Goal: Check status

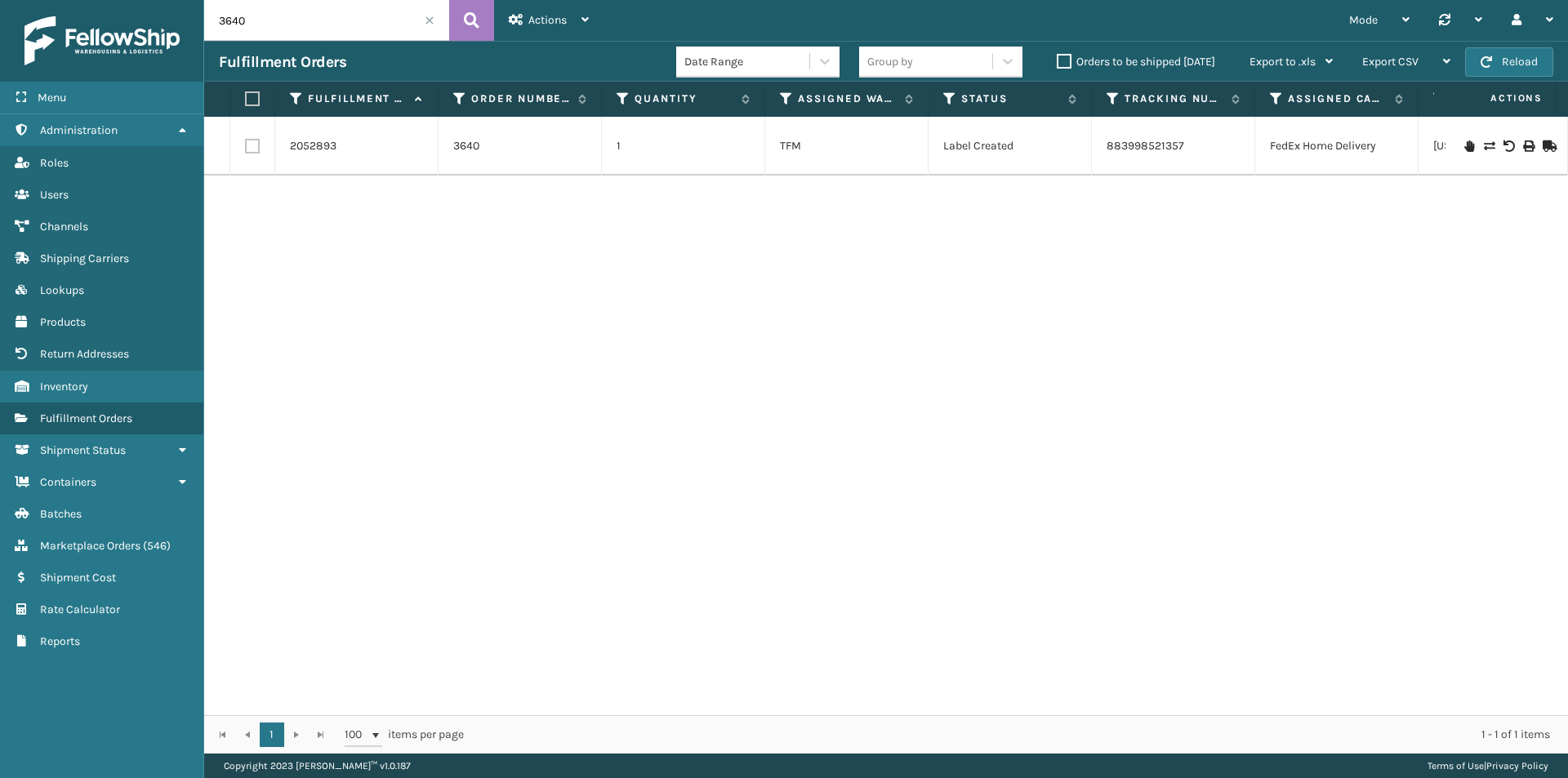
scroll to position [0, 385]
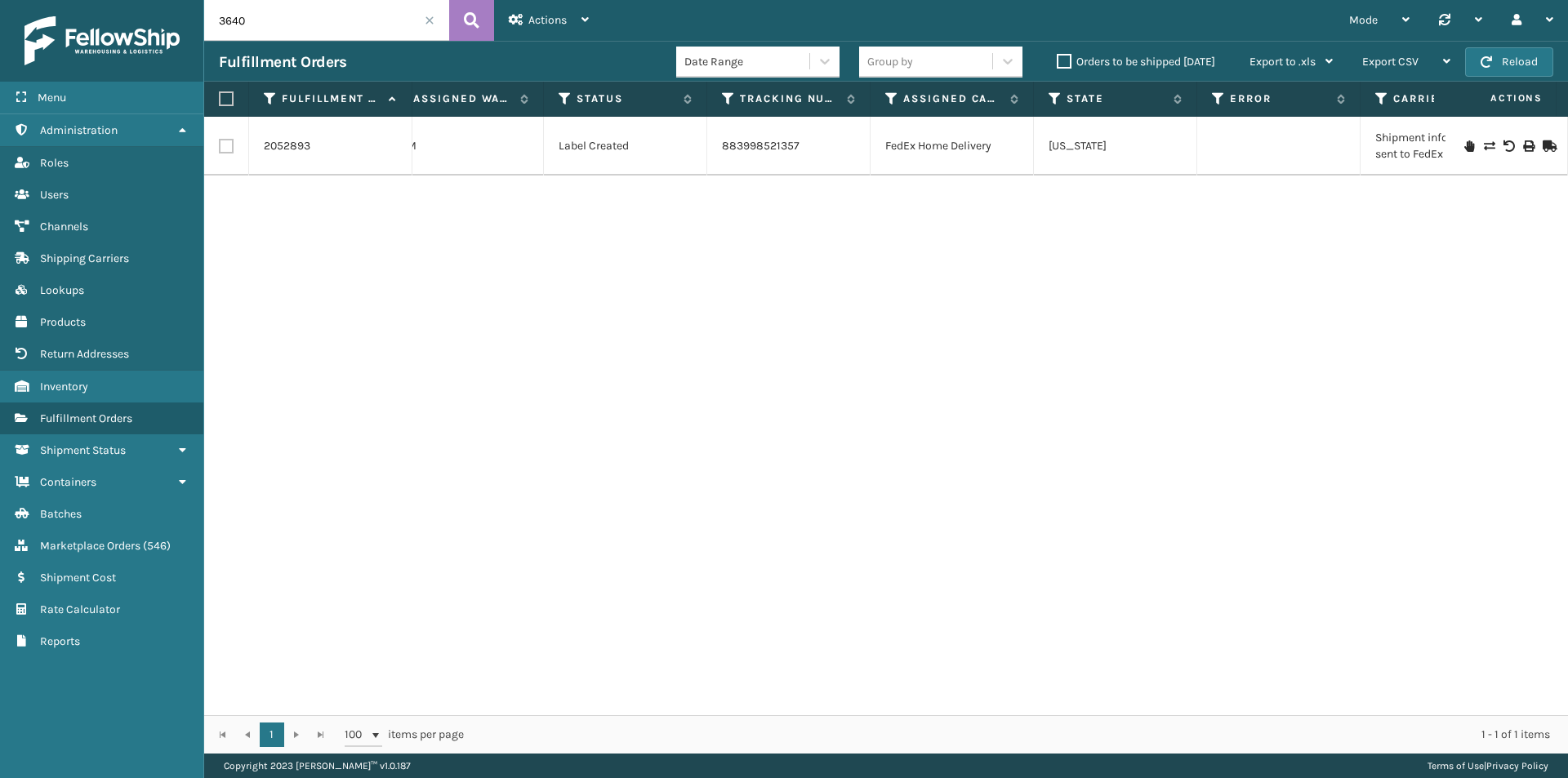
click at [179, 0] on div "Menu Administration Roles Users Channels Shipping Carriers Lookups Products Ret…" at bounding box center [784, 0] width 1568 height 0
type input "ZM5PK5D5Y"
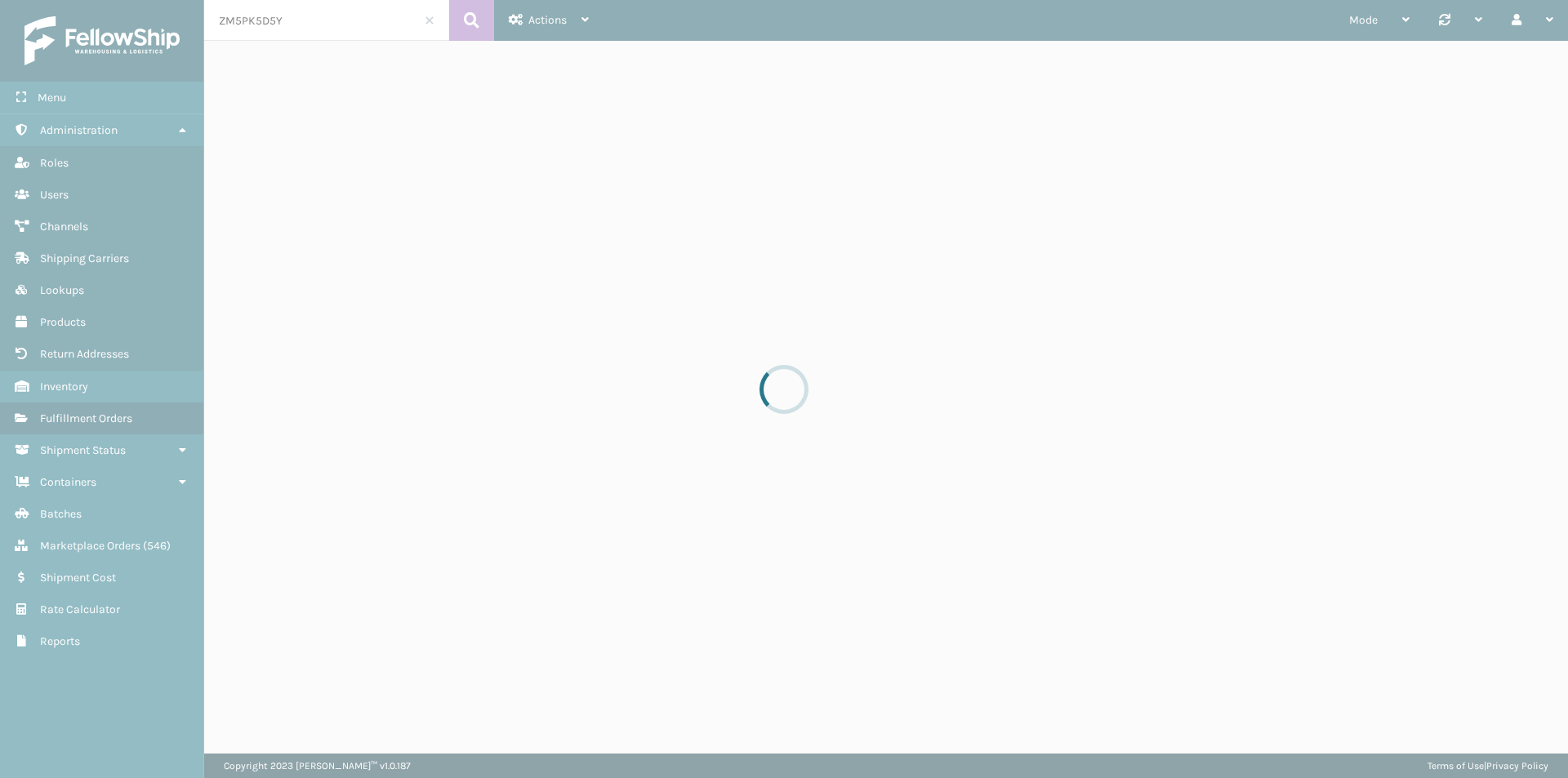
click at [335, 31] on div at bounding box center [784, 389] width 1568 height 778
drag, startPoint x: 316, startPoint y: 26, endPoint x: 180, endPoint y: 32, distance: 136.1
click at [181, 32] on div at bounding box center [784, 389] width 1568 height 778
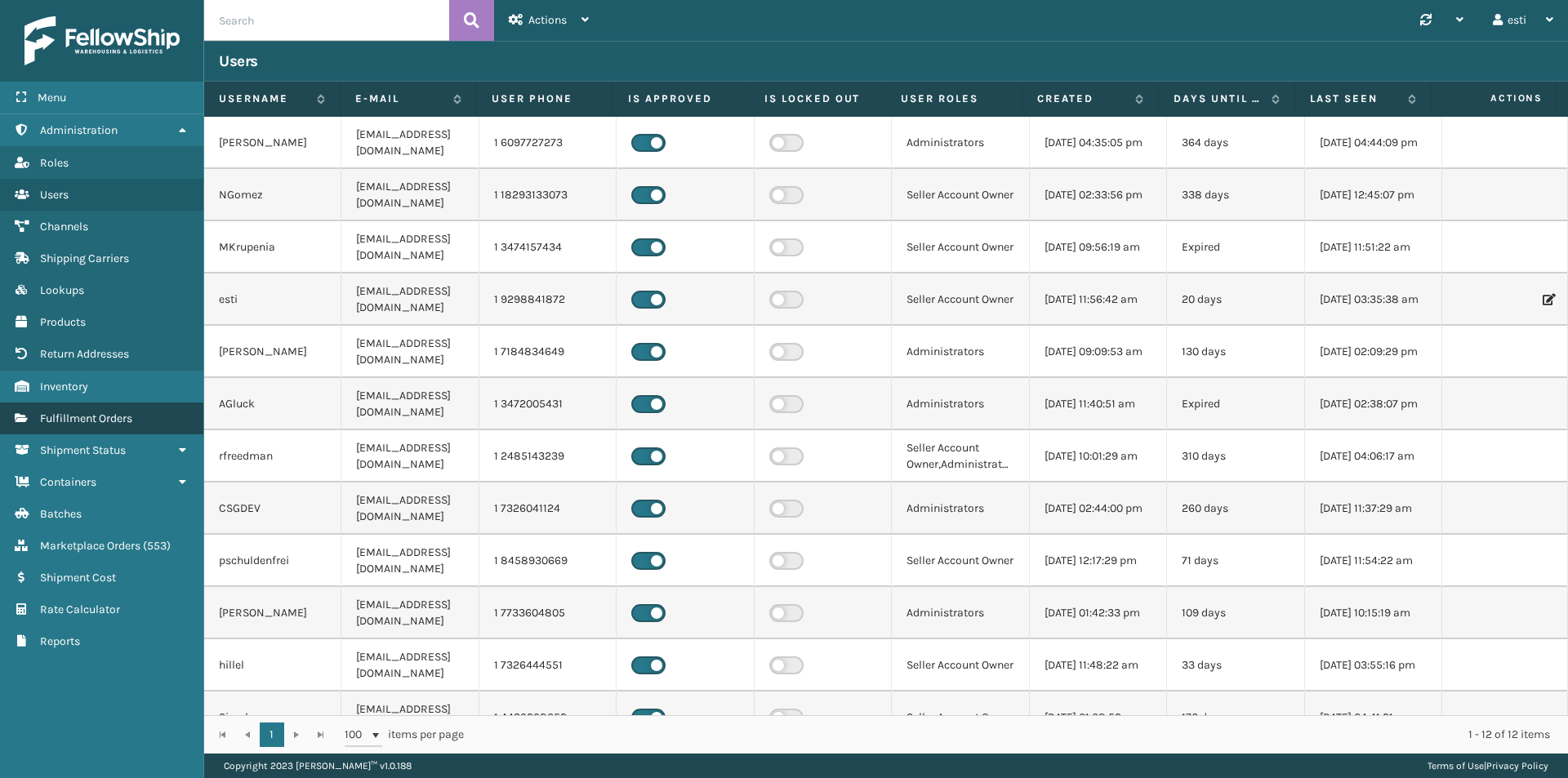
click at [132, 405] on link "Fulfillment Orders" at bounding box center [102, 418] width 204 height 32
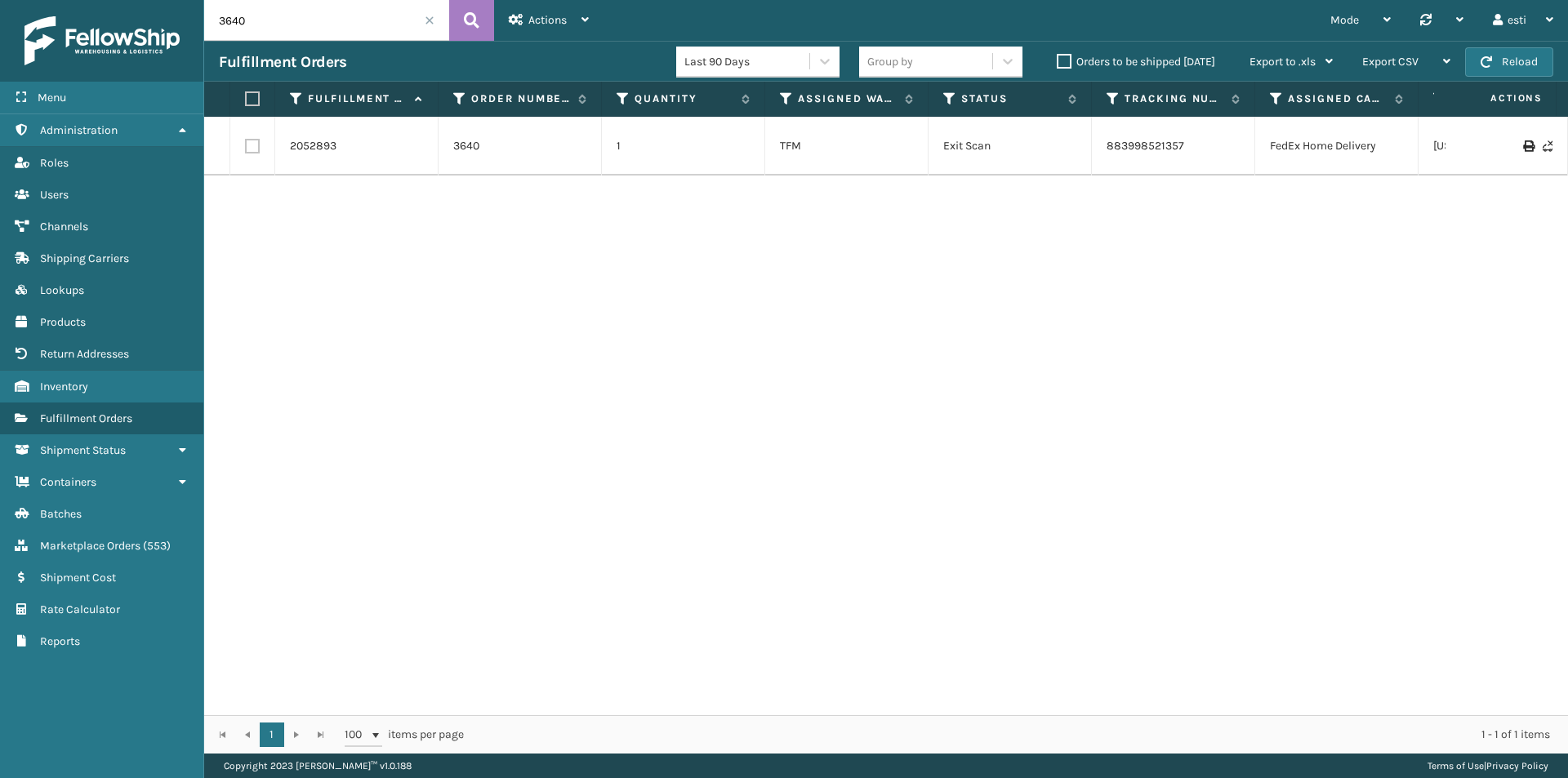
click at [279, 20] on input "3640" at bounding box center [326, 20] width 245 height 41
type input "3674"
click at [318, 545] on div "2058330 3674 1 Indiana (TF Fulfillment) Assigned 884059331173 FedEx Ground Miss…" at bounding box center [885, 416] width 1364 height 599
drag, startPoint x: 491, startPoint y: 143, endPoint x: 448, endPoint y: 143, distance: 43.0
click at [448, 143] on td "3674" at bounding box center [519, 146] width 163 height 59
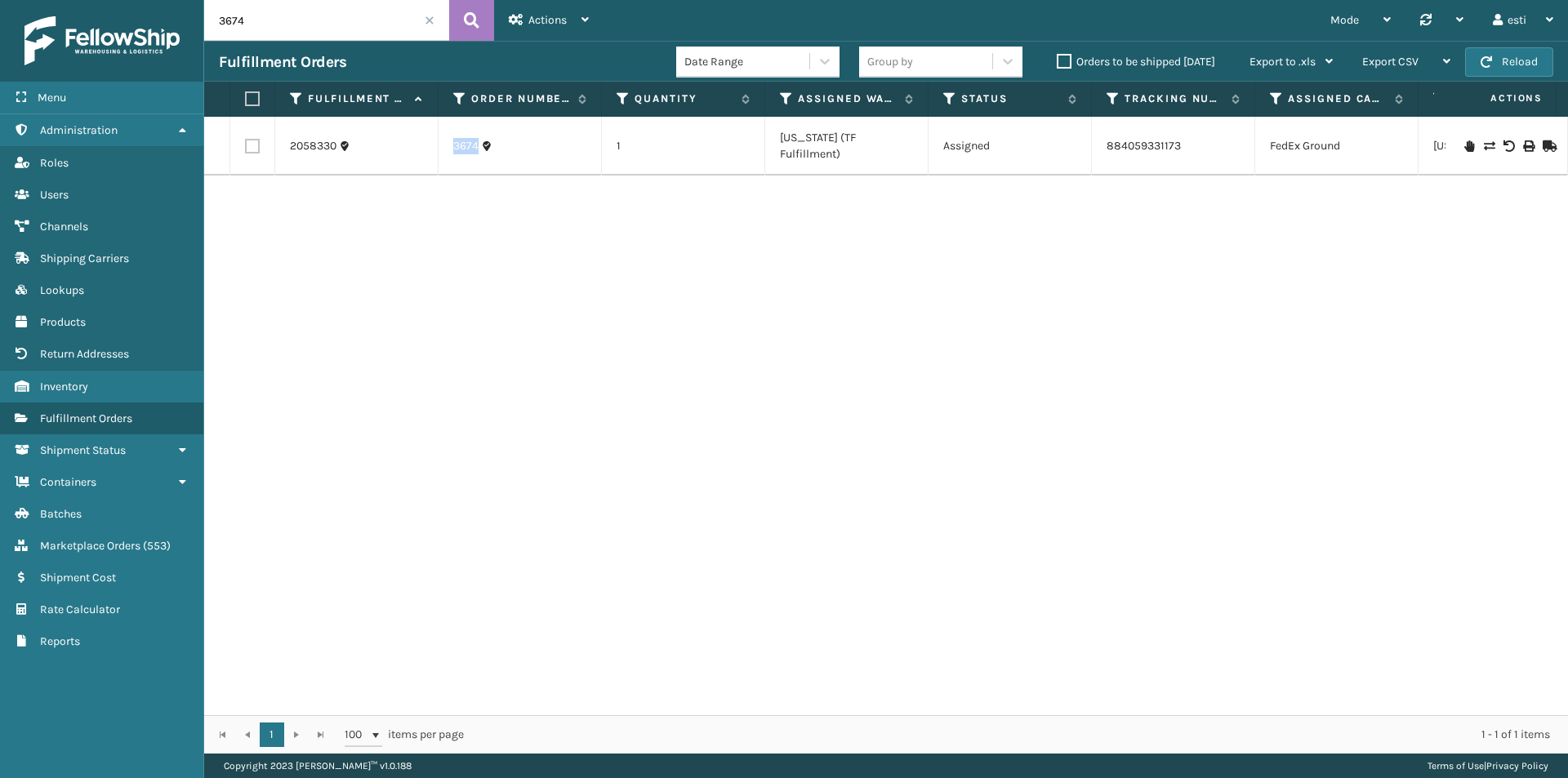
copy link "3674"
click at [922, 384] on div "2058330 3674 1 Indiana (TF Fulfillment) Assigned 884059331173 FedEx Ground Miss…" at bounding box center [885, 416] width 1364 height 599
click at [711, 421] on div "2058330 3674 1 Indiana (TF Fulfillment) Assigned 884059331173 FedEx Ground Miss…" at bounding box center [885, 416] width 1364 height 599
drag, startPoint x: 694, startPoint y: 336, endPoint x: 666, endPoint y: 381, distance: 53.0
click at [691, 337] on div "2058330 3674 1 Indiana (TF Fulfillment) Assigned 884059331173 FedEx Ground Miss…" at bounding box center [885, 416] width 1364 height 599
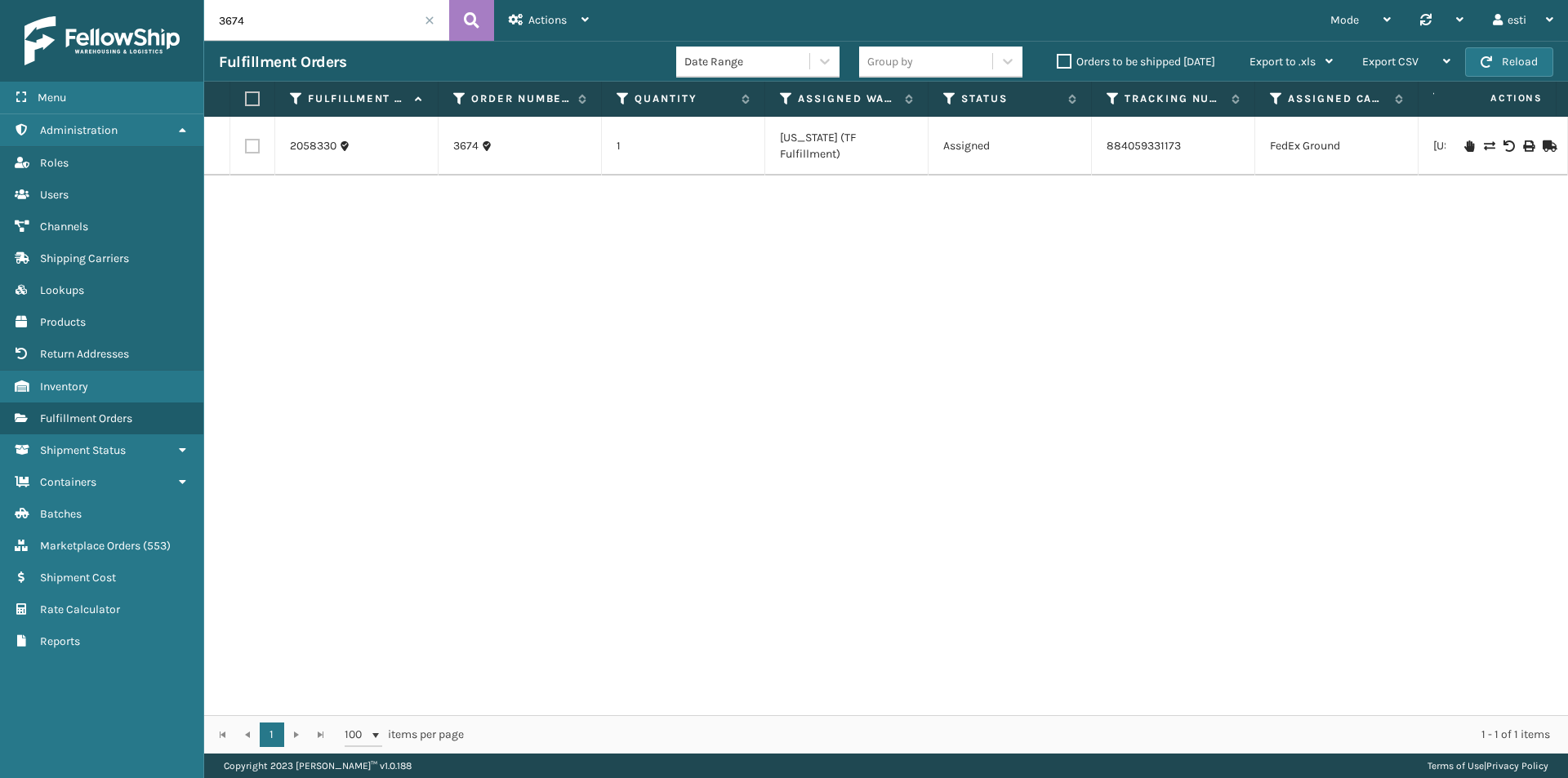
click at [1055, 354] on div "2058330 3674 1 Indiana (TF Fulfillment) Assigned 884059331173 FedEx Ground Miss…" at bounding box center [885, 416] width 1364 height 599
